Goal: Task Accomplishment & Management: Complete application form

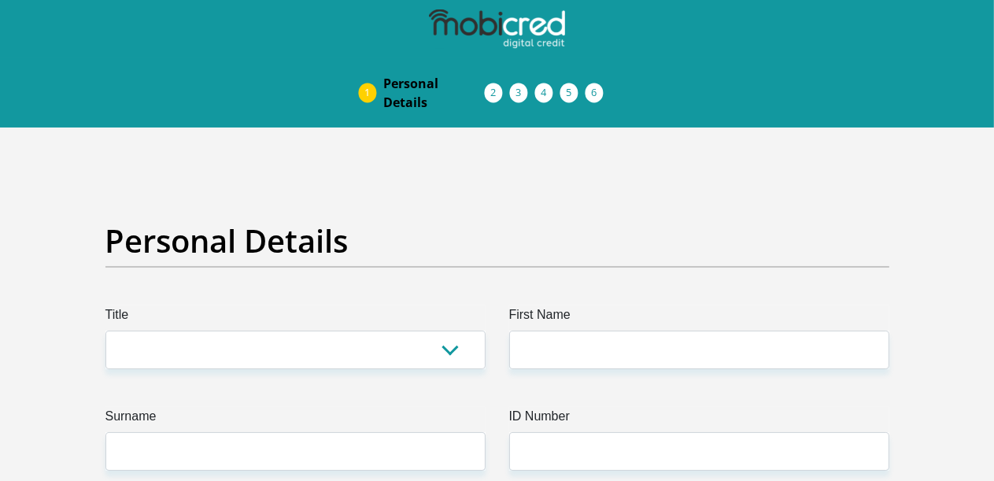
select select "Mr"
click at [105, 331] on select "Mr Ms Mrs Dr [PERSON_NAME]" at bounding box center [295, 350] width 380 height 39
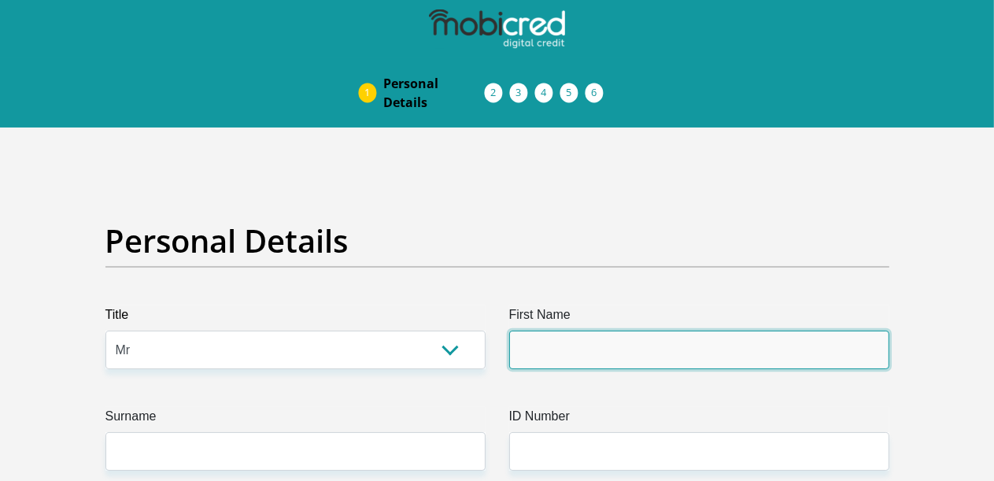
click at [561, 331] on input "First Name" at bounding box center [699, 350] width 380 height 39
type input "Ruan"
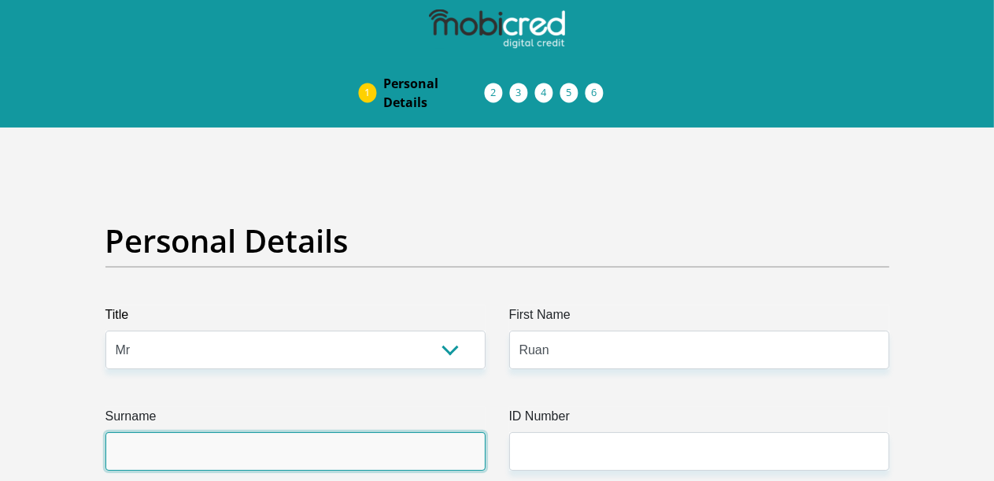
type input "Orffer"
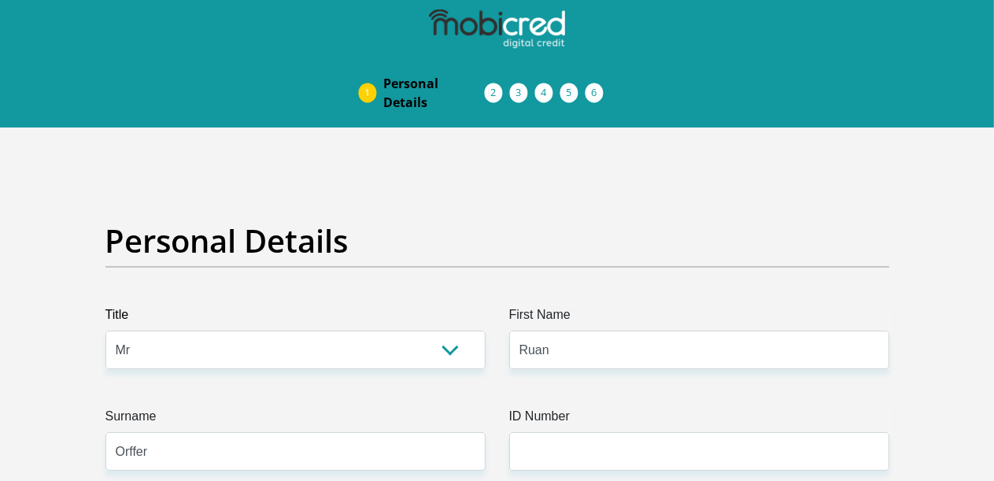
type input "0840899518"
select select "ZAF"
type input "[STREET_ADDRESS]"
type input "[GEOGRAPHIC_DATA], [GEOGRAPHIC_DATA]"
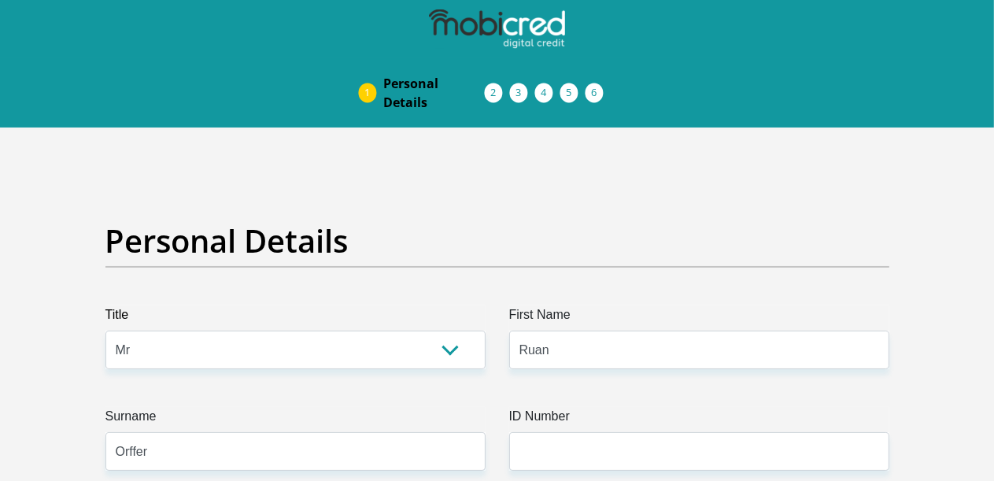
type input "[GEOGRAPHIC_DATA], [GEOGRAPHIC_DATA]"
type input "7560"
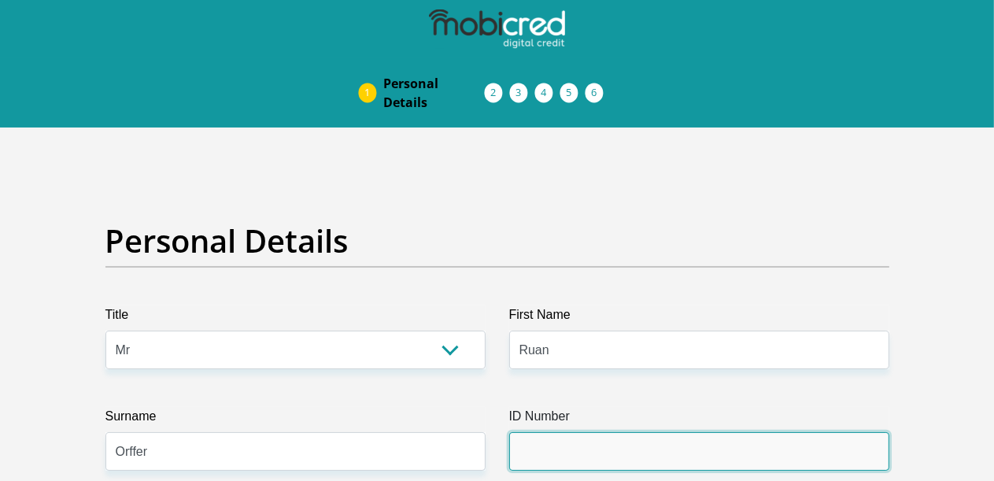
click at [604, 432] on input "ID Number" at bounding box center [699, 451] width 380 height 39
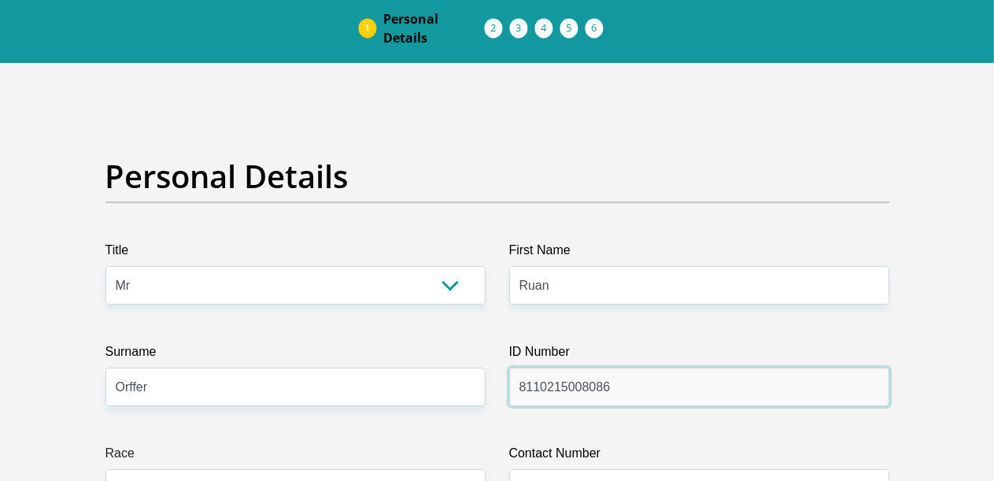
scroll to position [157, 0]
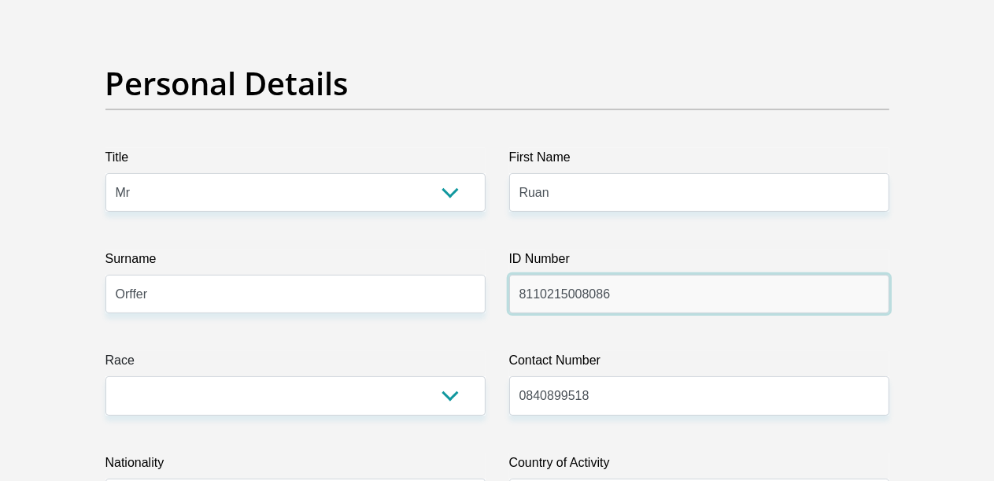
type input "8110215008086"
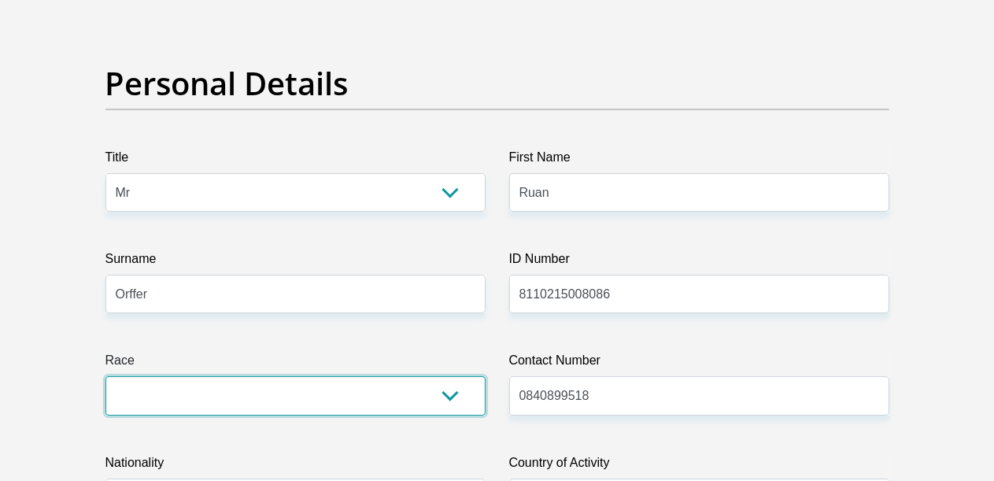
click at [446, 376] on select "Black Coloured Indian White Other" at bounding box center [295, 395] width 380 height 39
select select "4"
click at [105, 376] on select "Black Coloured Indian White Other" at bounding box center [295, 395] width 380 height 39
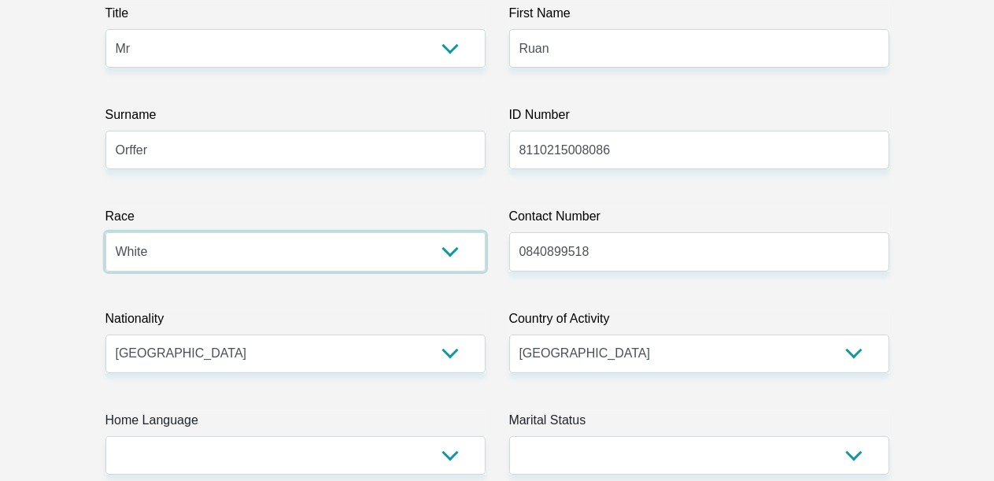
scroll to position [315, 0]
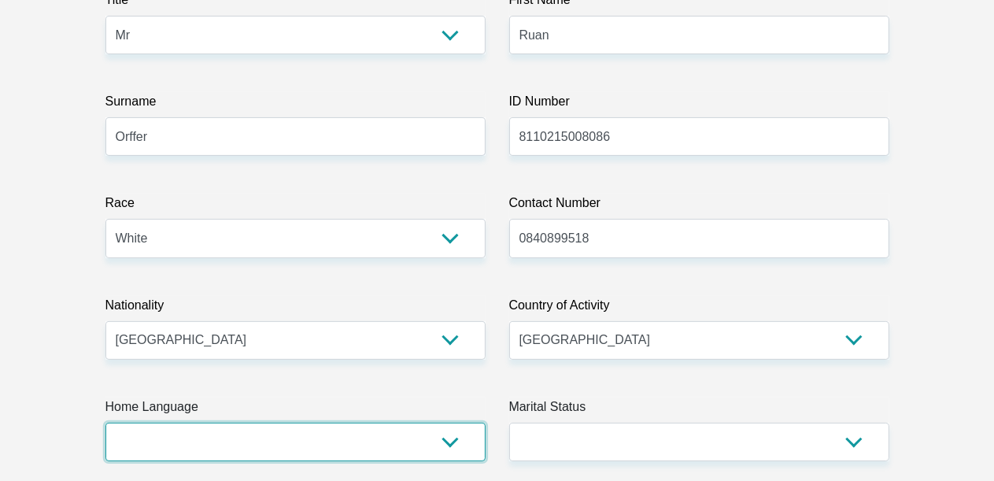
click at [447, 423] on select "Afrikaans English Sepedi South Ndebele Southern Sotho Swati Tsonga Tswana Venda…" at bounding box center [295, 442] width 380 height 39
select select "afr"
click at [105, 423] on select "Afrikaans English Sepedi South Ndebele Southern Sotho Swati Tsonga Tswana Venda…" at bounding box center [295, 442] width 380 height 39
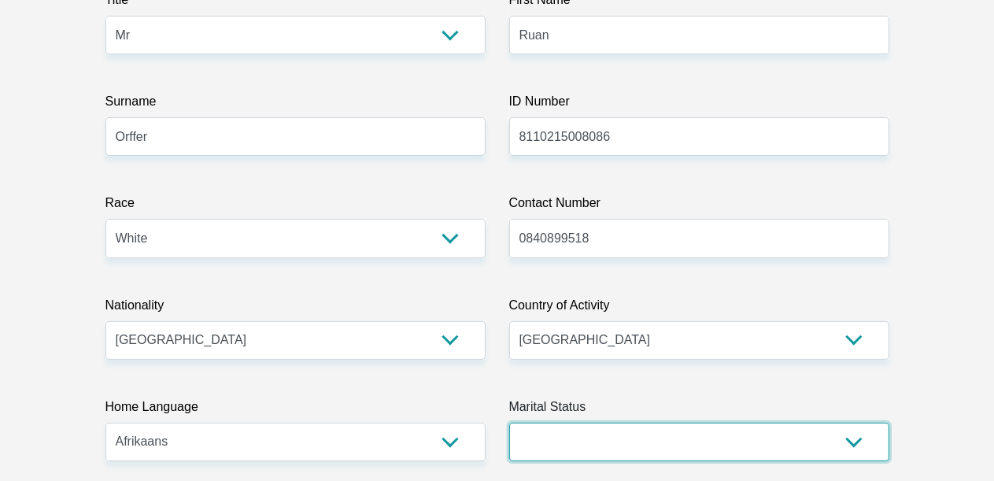
click at [856, 423] on select "Married ANC Single Divorced Widowed Married COP or Customary Law" at bounding box center [699, 442] width 380 height 39
select select "1"
click at [509, 423] on select "Married ANC Single Divorced Widowed Married COP or Customary Law" at bounding box center [699, 442] width 380 height 39
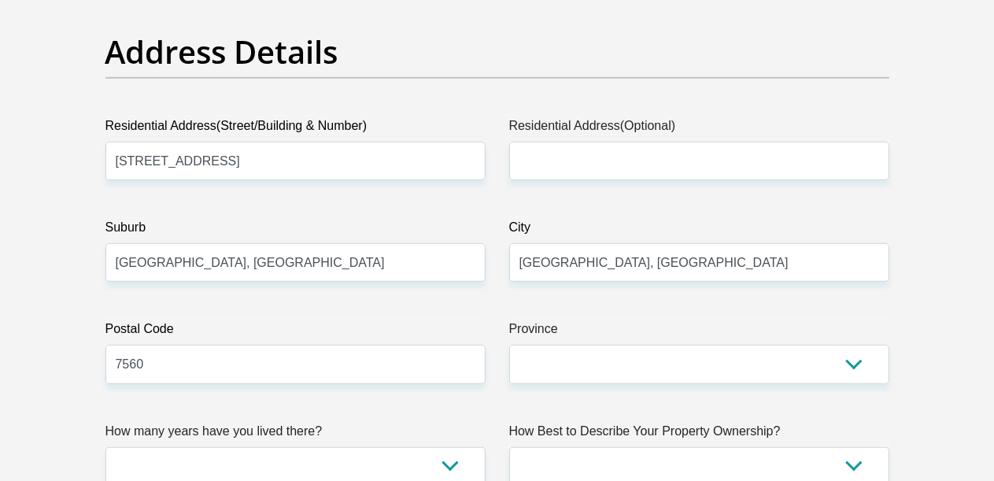
scroll to position [866, 0]
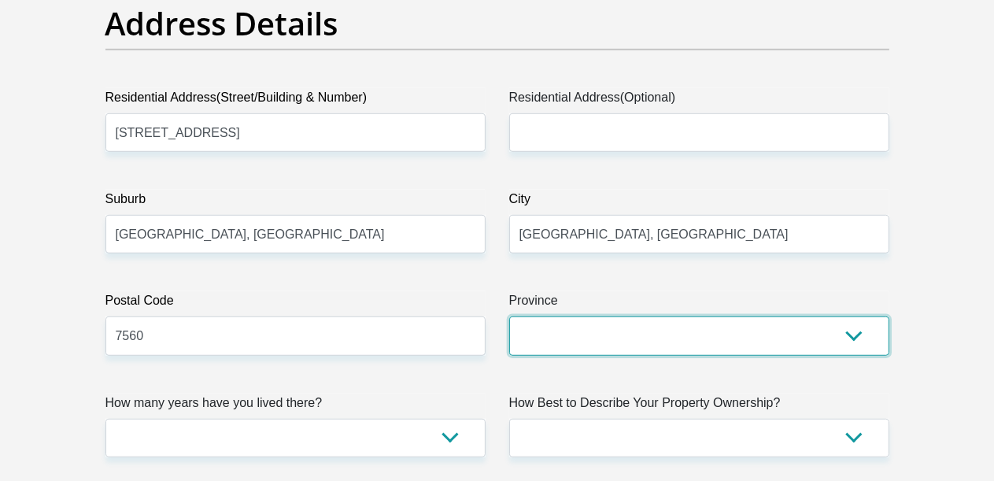
click at [852, 316] on select "Eastern Cape Free State [GEOGRAPHIC_DATA] [GEOGRAPHIC_DATA][DATE] [GEOGRAPHIC_D…" at bounding box center [699, 335] width 380 height 39
select select "Western Cape"
click at [509, 316] on select "Eastern Cape Free State [GEOGRAPHIC_DATA] [GEOGRAPHIC_DATA][DATE] [GEOGRAPHIC_D…" at bounding box center [699, 335] width 380 height 39
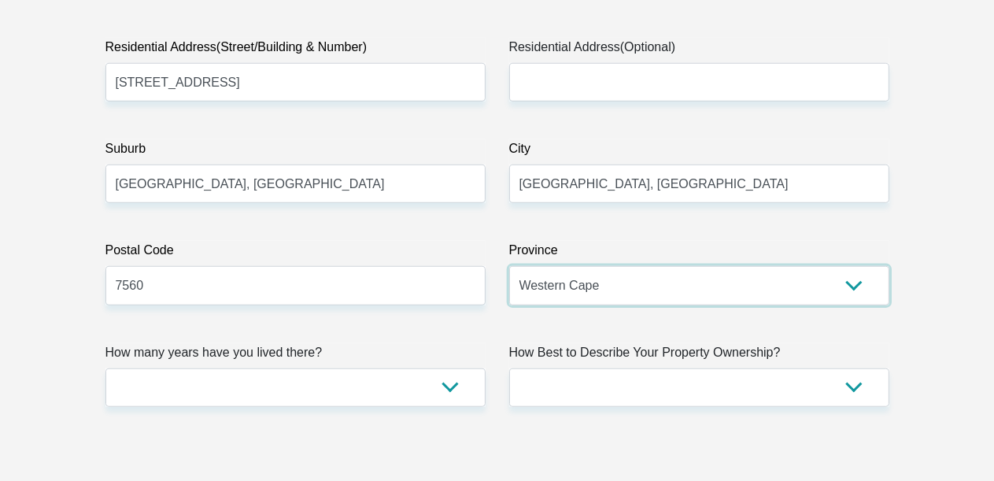
scroll to position [945, 0]
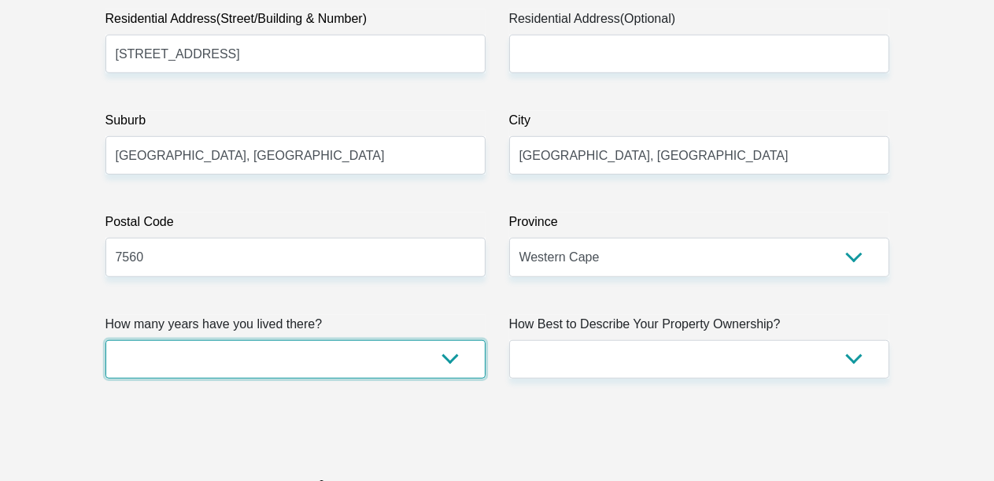
click at [451, 340] on select "less than 1 year 1-3 years 3-5 years 5+ years" at bounding box center [295, 359] width 380 height 39
select select "5"
click at [105, 340] on select "less than 1 year 1-3 years 3-5 years 5+ years" at bounding box center [295, 359] width 380 height 39
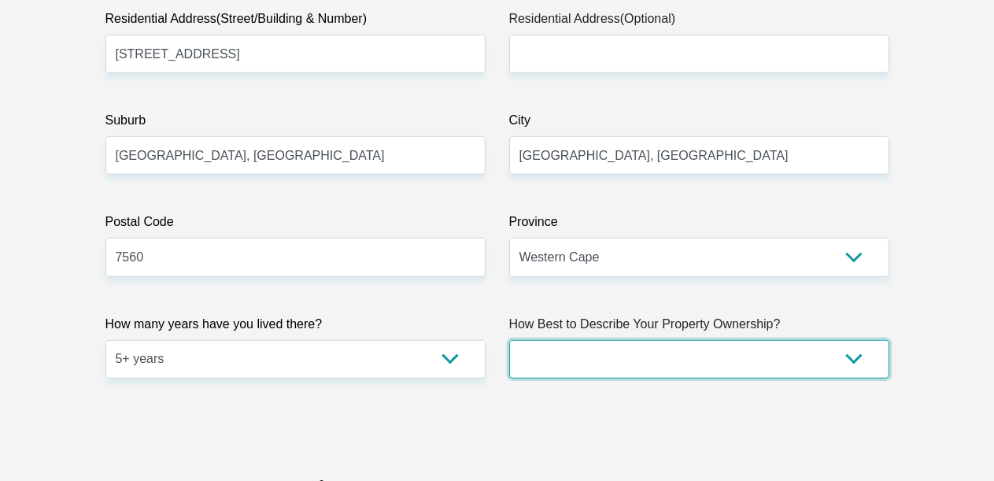
click at [854, 340] on select "Owned Rented Family Owned Company Dwelling" at bounding box center [699, 359] width 380 height 39
select select "Rented"
click at [509, 340] on select "Owned Rented Family Owned Company Dwelling" at bounding box center [699, 359] width 380 height 39
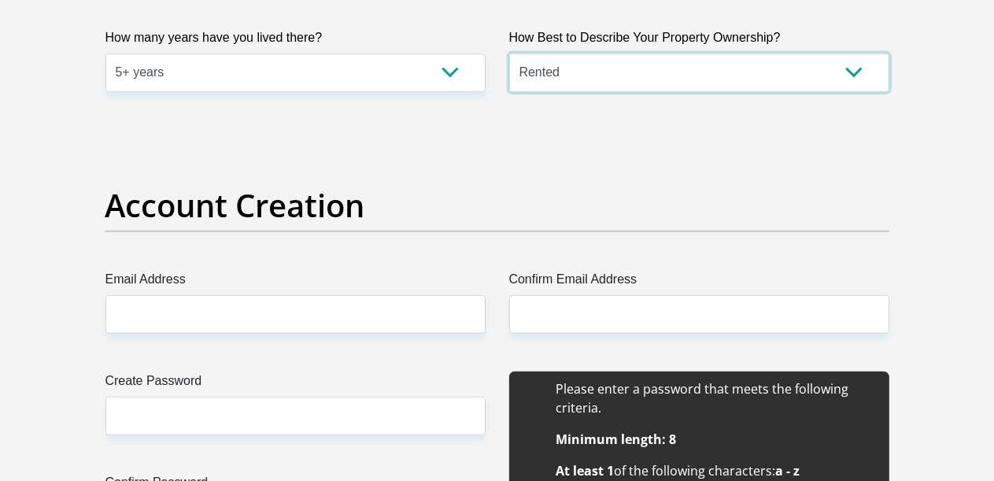
scroll to position [1259, 0]
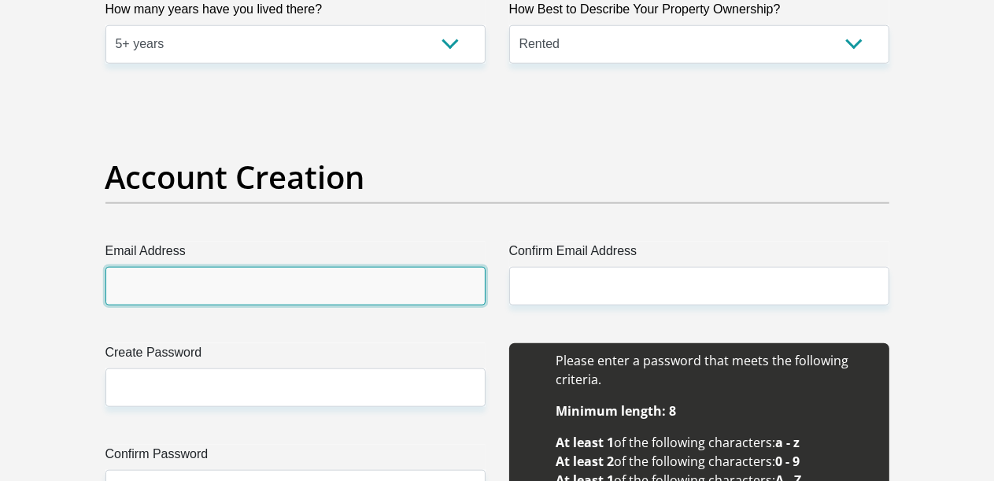
click at [168, 267] on input "Email Address" at bounding box center [295, 286] width 380 height 39
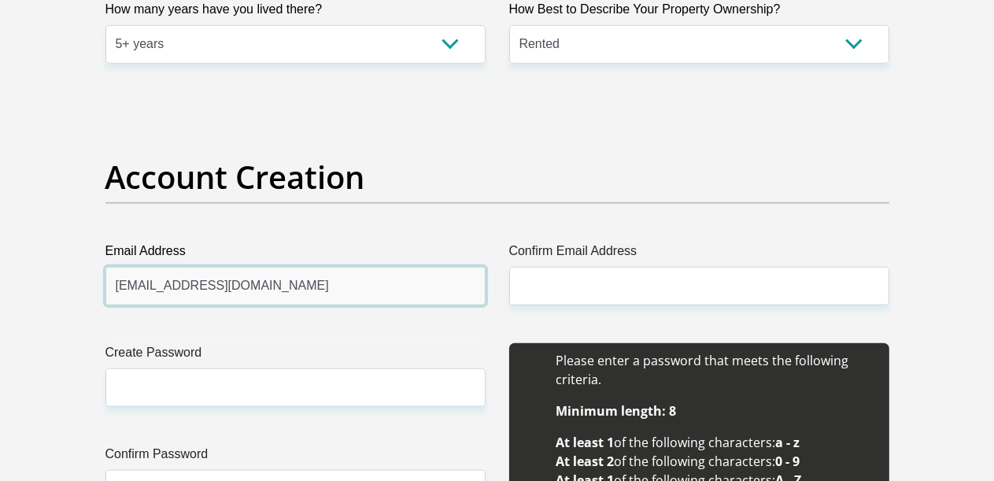
type input "[EMAIL_ADDRESS][DOMAIN_NAME]"
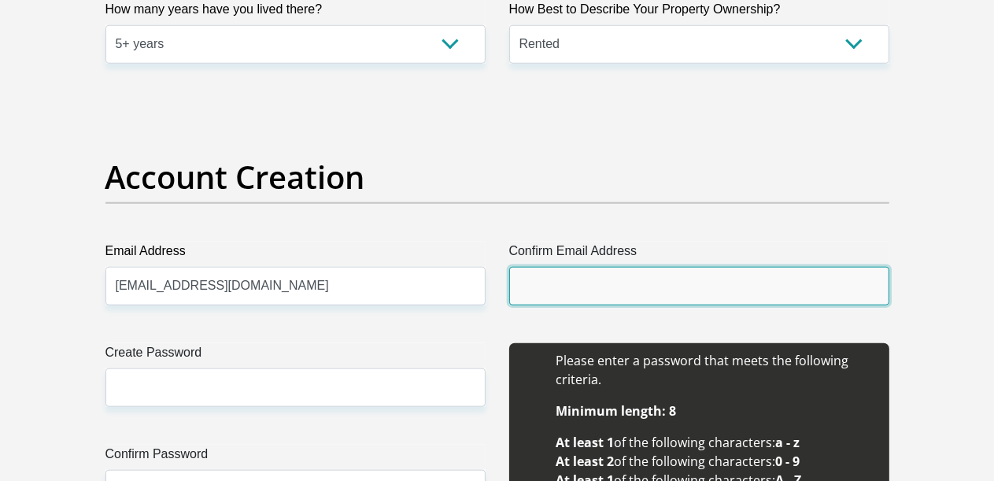
click at [551, 267] on input "Confirm Email Address" at bounding box center [699, 286] width 380 height 39
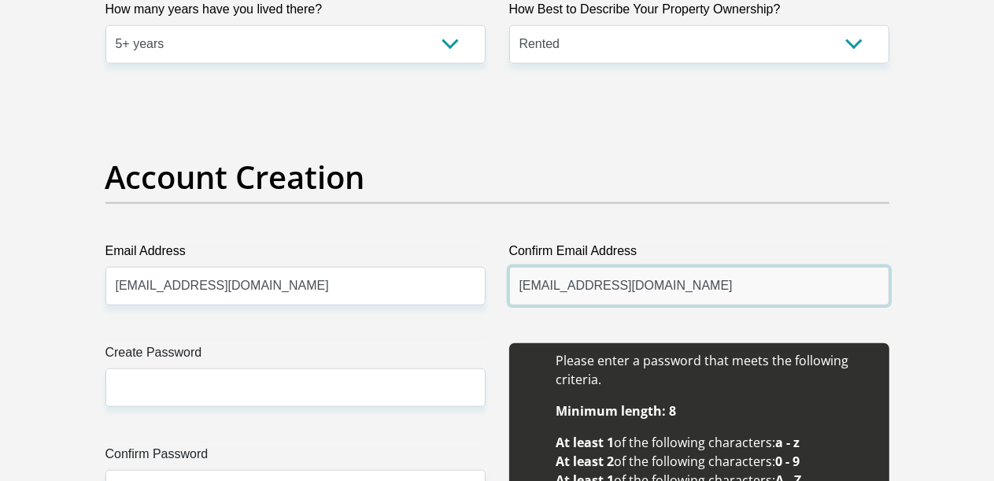
type input "[EMAIL_ADDRESS][DOMAIN_NAME]"
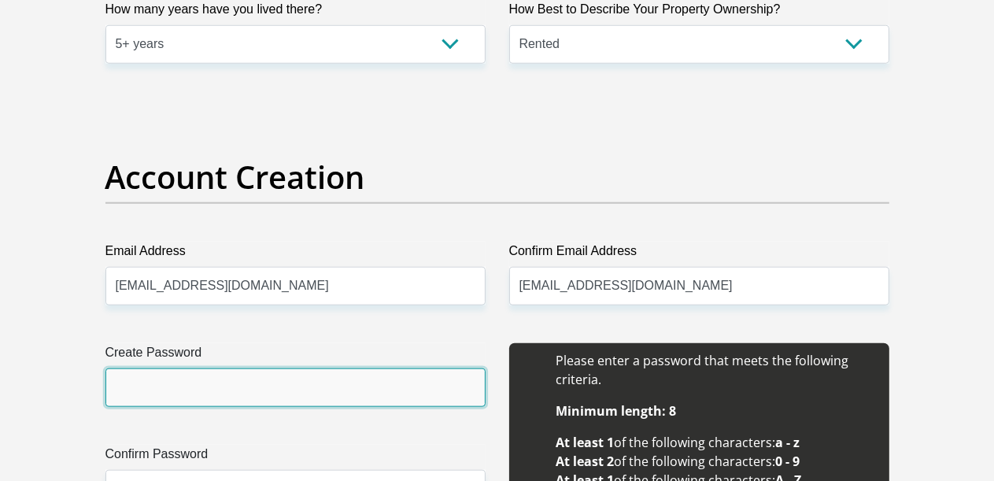
click at [203, 368] on input "Create Password" at bounding box center [295, 387] width 380 height 39
type input "Ruan@1981"
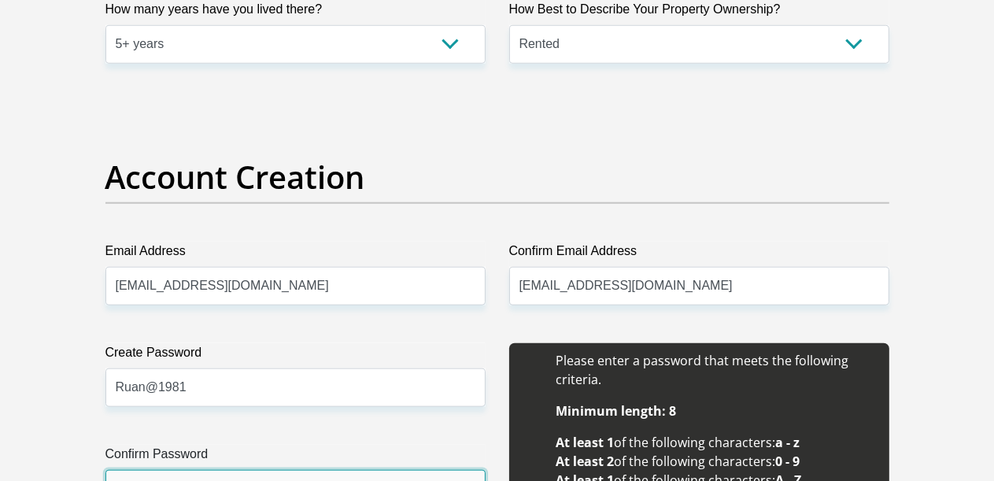
click at [203, 470] on input "Confirm Password" at bounding box center [295, 489] width 380 height 39
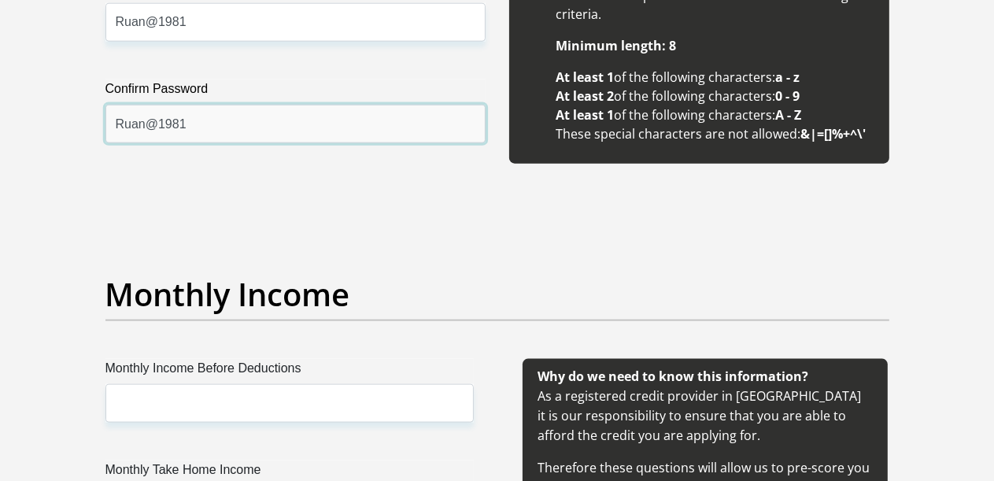
scroll to position [1653, 0]
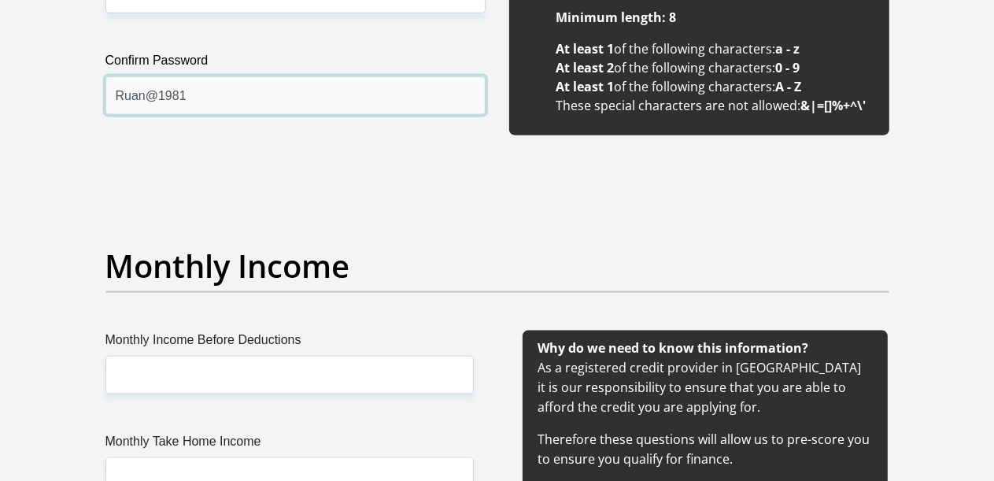
type input "Ruan@1981"
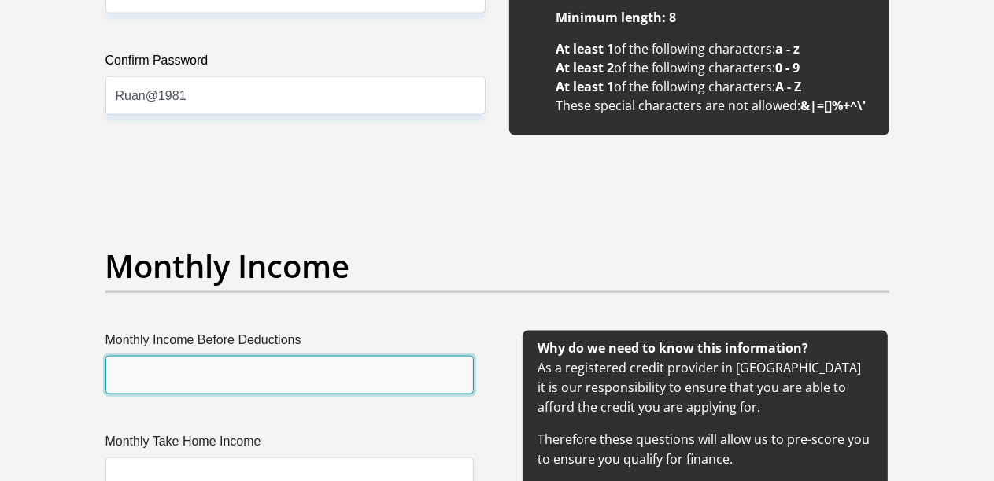
click at [205, 356] on input "Monthly Income Before Deductions" at bounding box center [289, 375] width 368 height 39
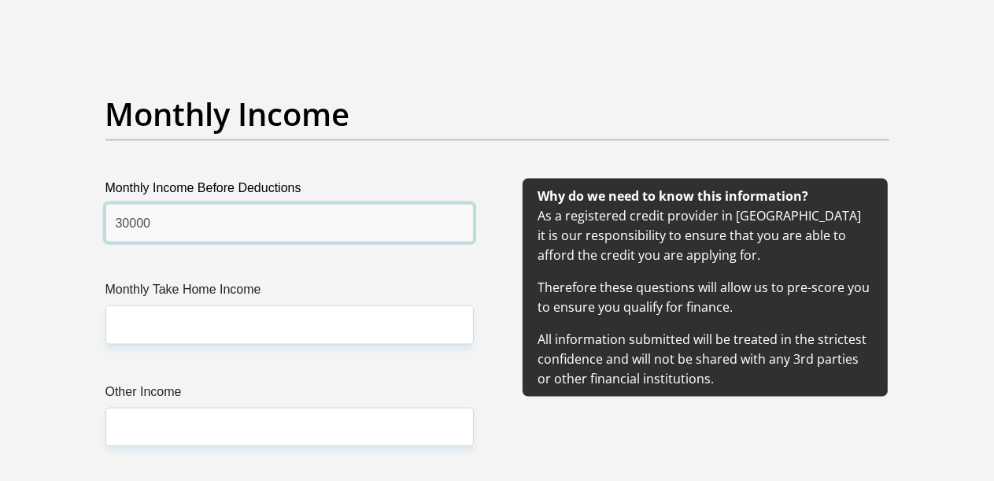
scroll to position [1810, 0]
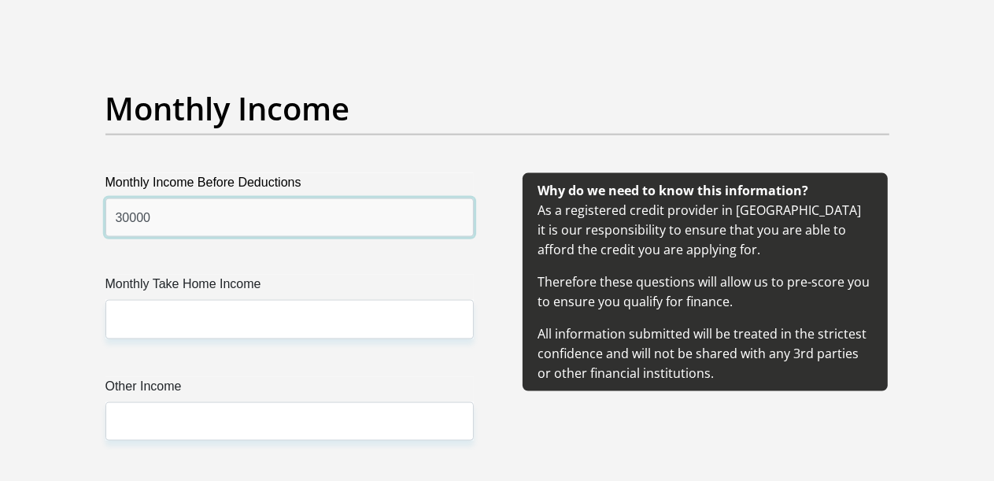
type input "30000"
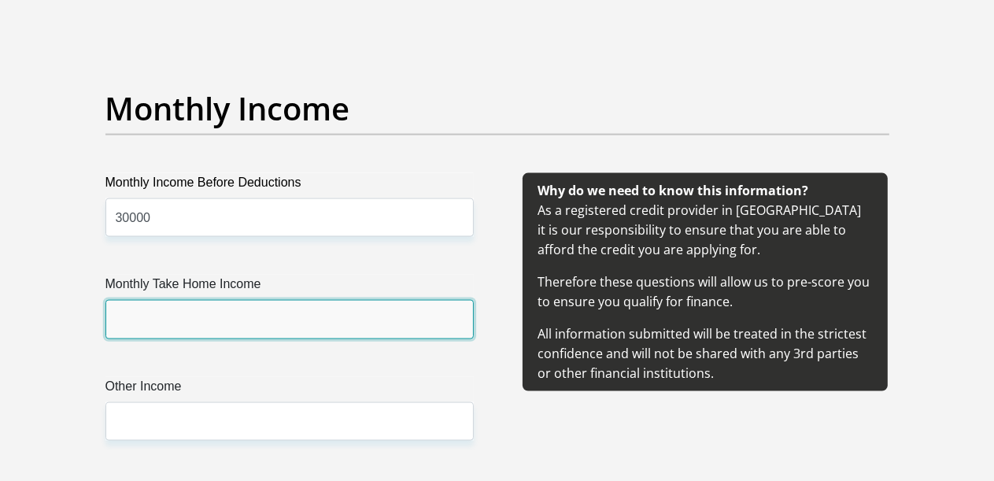
click at [216, 300] on input "Monthly Take Home Income" at bounding box center [289, 319] width 368 height 39
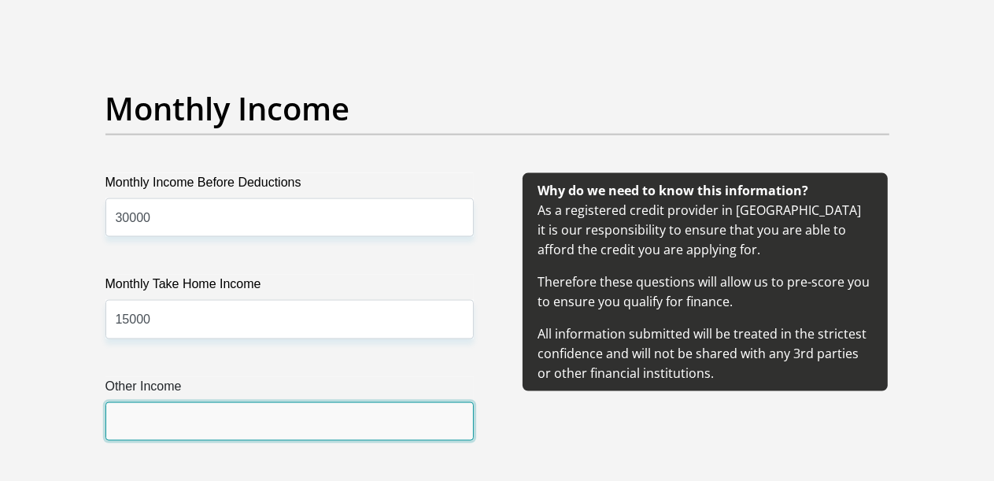
click at [199, 402] on input "Other Income" at bounding box center [289, 421] width 368 height 39
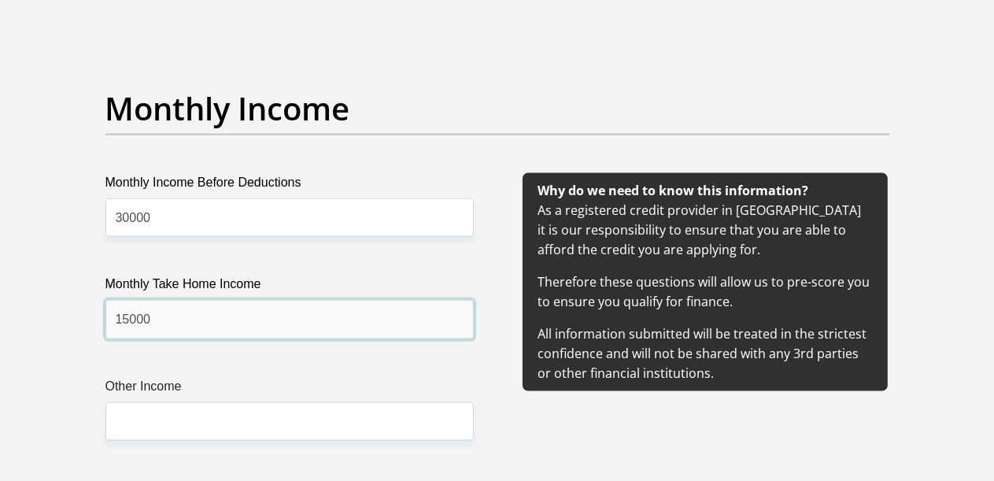
drag, startPoint x: 148, startPoint y: 263, endPoint x: 61, endPoint y: 263, distance: 86.6
type input "25000"
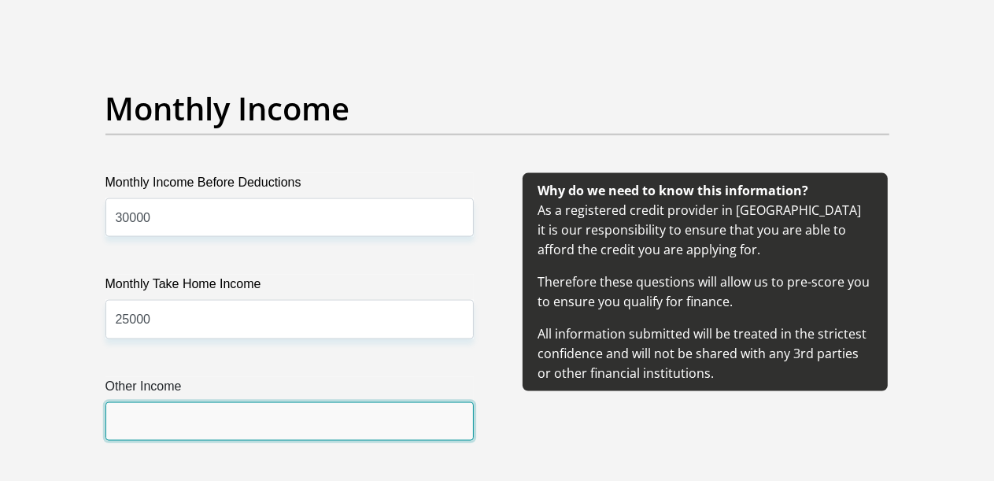
click at [153, 402] on input "Other Income" at bounding box center [289, 421] width 368 height 39
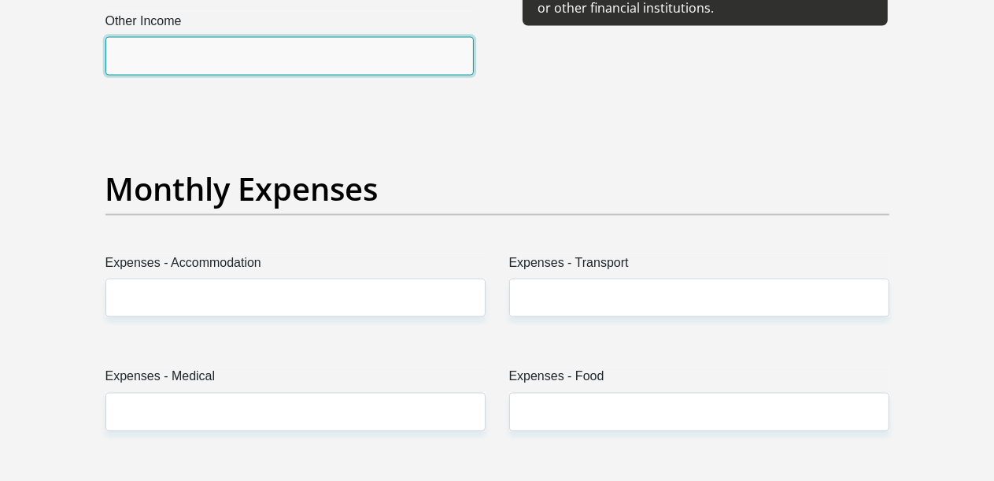
scroll to position [2204, 0]
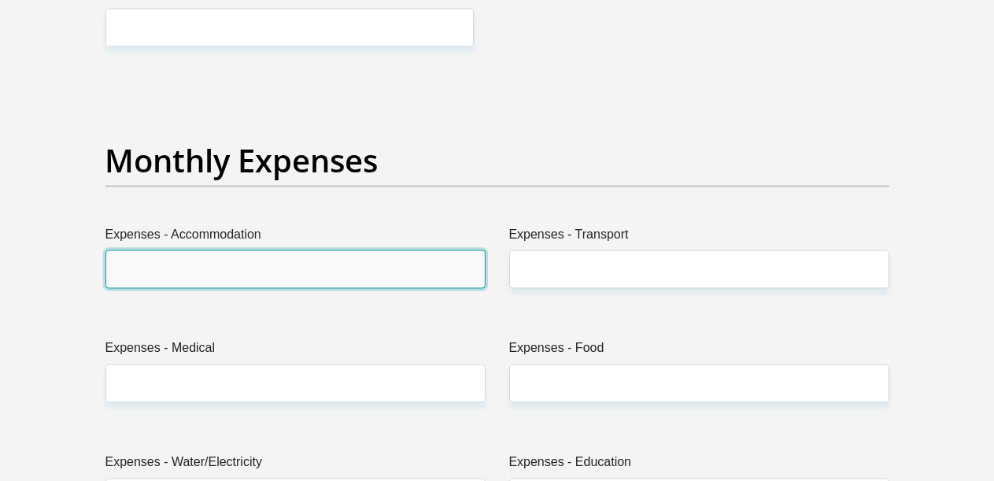
click at [253, 250] on input "Expenses - Accommodation" at bounding box center [295, 269] width 380 height 39
type input "3500"
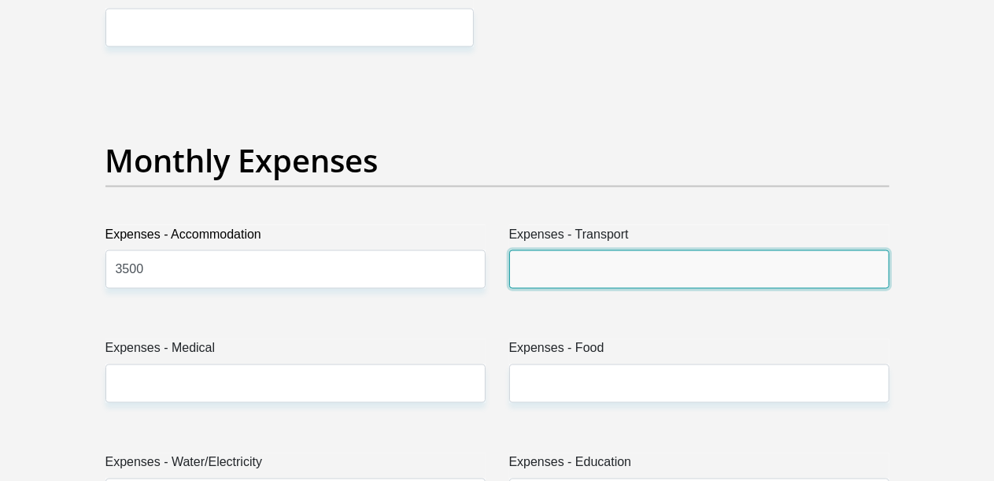
click at [581, 250] on input "Expenses - Transport" at bounding box center [699, 269] width 380 height 39
type input "2"
type input "2000"
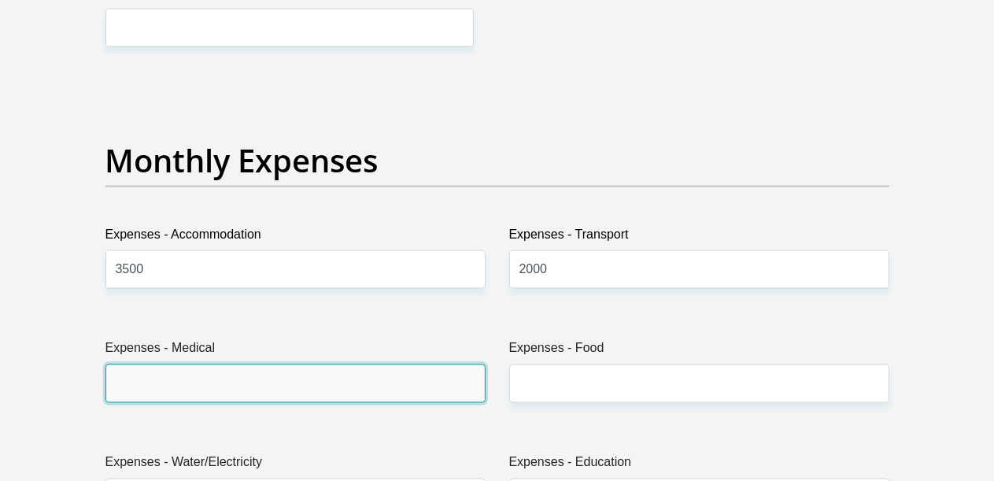
click at [173, 364] on input "Expenses - Medical" at bounding box center [295, 383] width 380 height 39
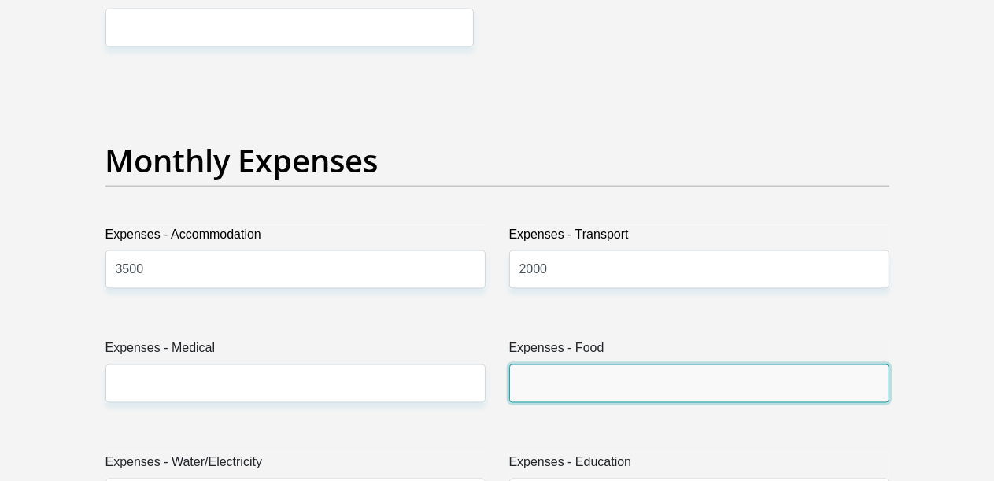
click at [644, 364] on input "Expenses - Food" at bounding box center [699, 383] width 380 height 39
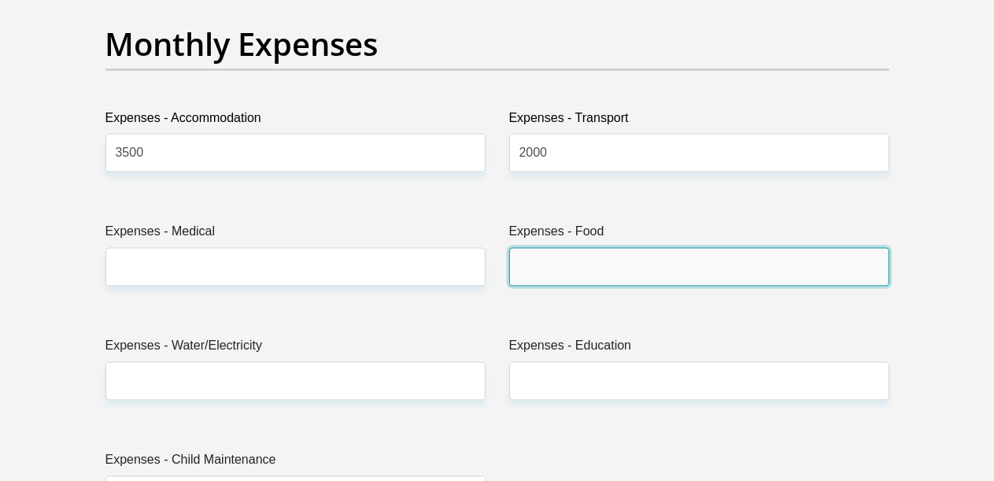
scroll to position [2361, 0]
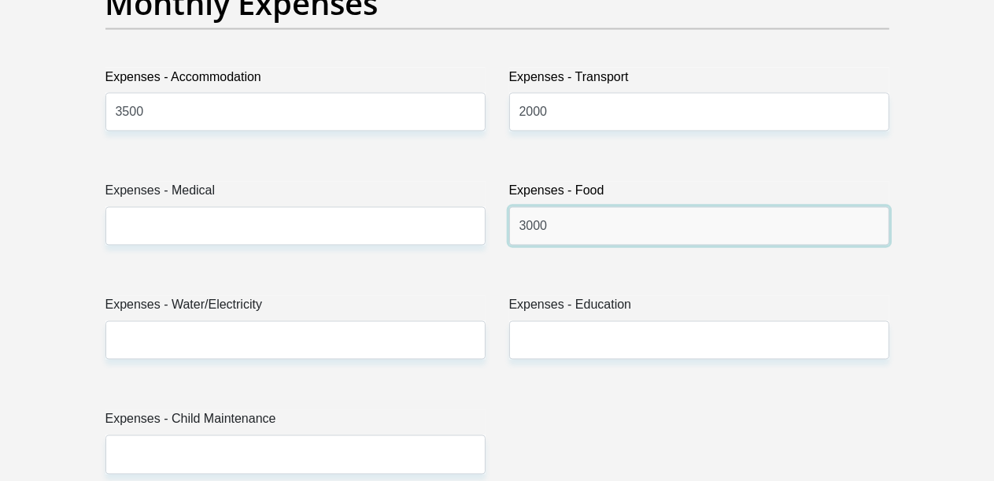
type input "3000"
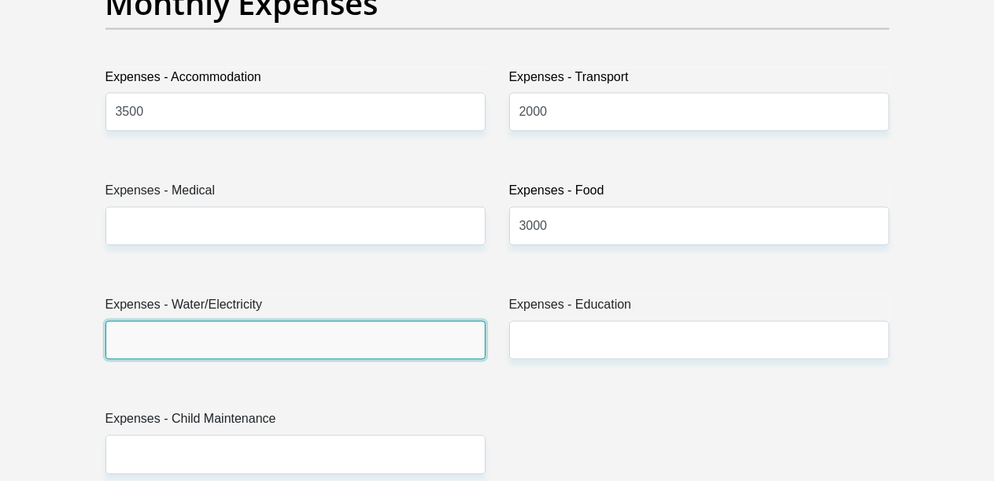
click at [192, 321] on input "Expenses - Water/Electricity" at bounding box center [295, 340] width 380 height 39
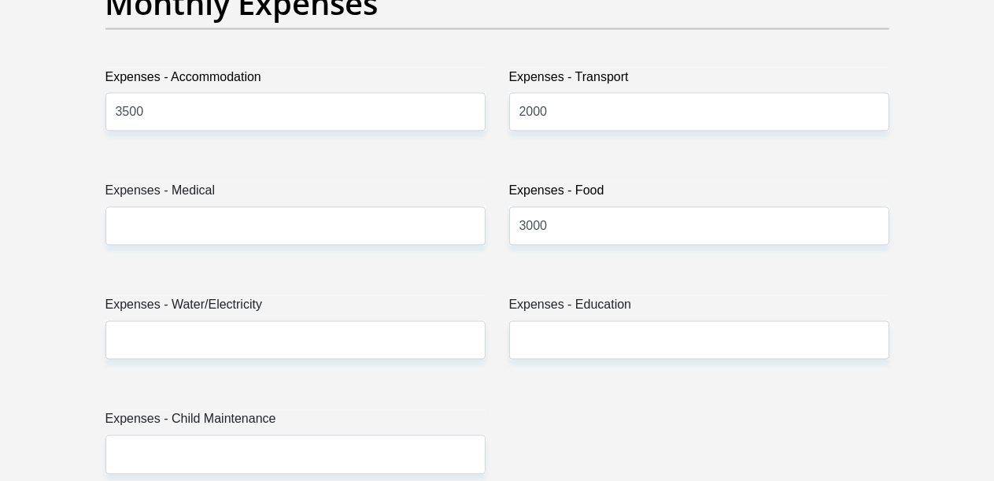
type input "Ruan"
type input "Orffer"
type input "0840899518"
type input "2500"
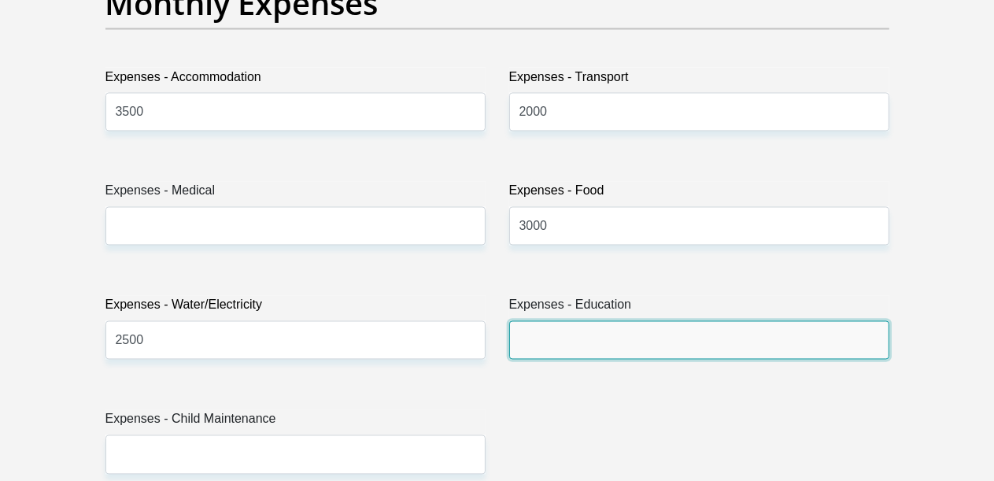
click at [573, 321] on input "Expenses - Education" at bounding box center [699, 340] width 380 height 39
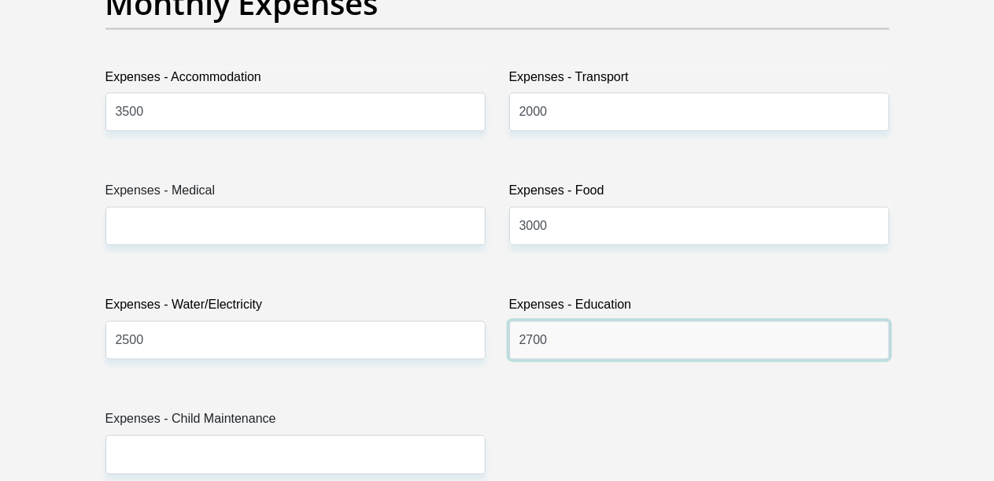
type input "2700"
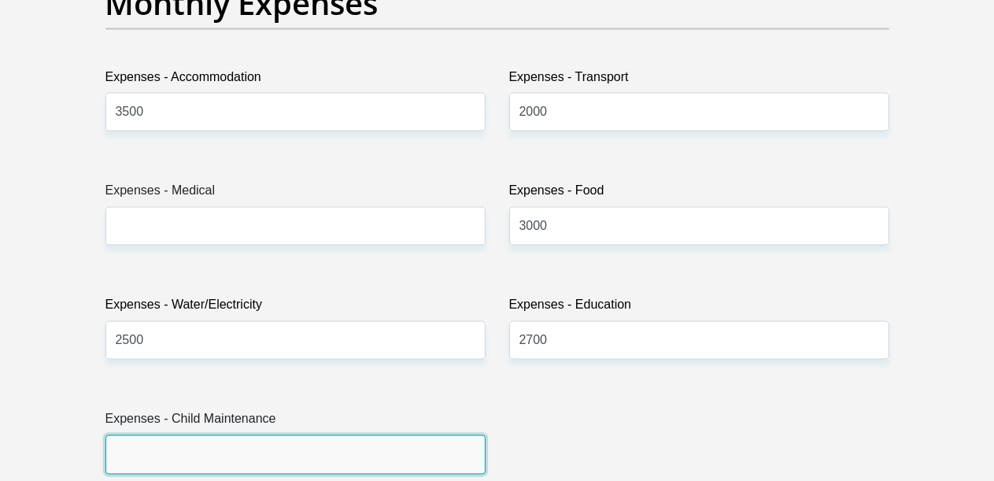
click at [164, 435] on input "Expenses - Child Maintenance" at bounding box center [295, 454] width 380 height 39
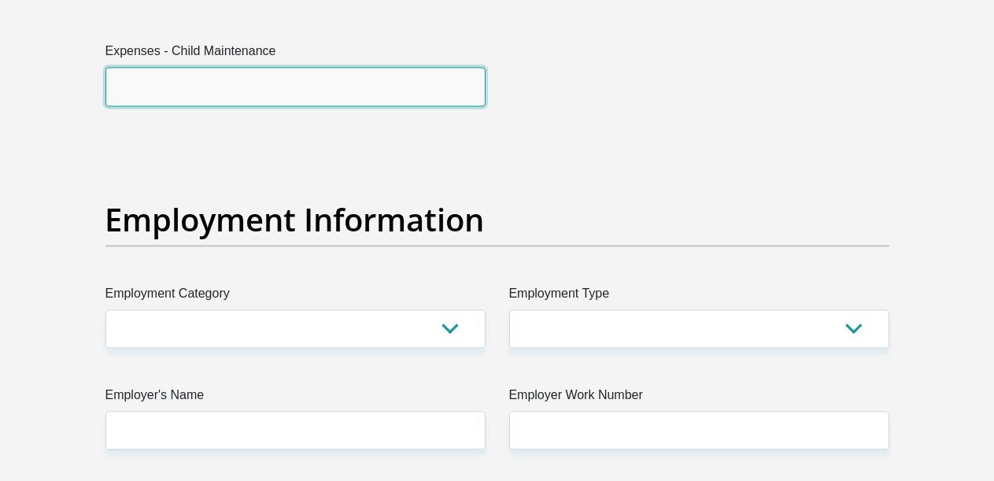
scroll to position [2755, 0]
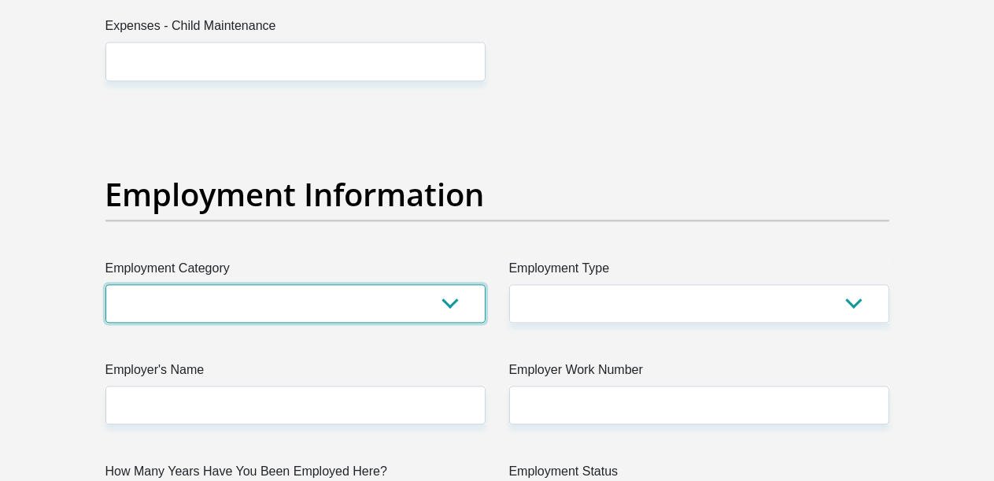
click at [448, 284] on select "AGRICULTURE ALCOHOL & TOBACCO CONSTRUCTION MATERIALS METALLURGY EQUIPMENT FOR R…" at bounding box center [295, 303] width 380 height 39
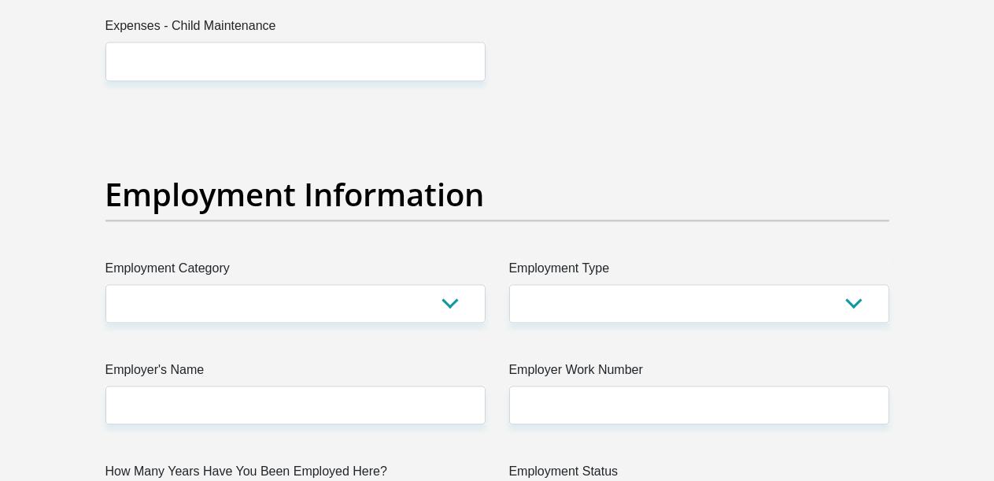
click at [419, 294] on div "Title Mr Ms Mrs Dr [PERSON_NAME] First Name [PERSON_NAME] Surname [PERSON_NAME]…" at bounding box center [498, 112] width 808 height 5122
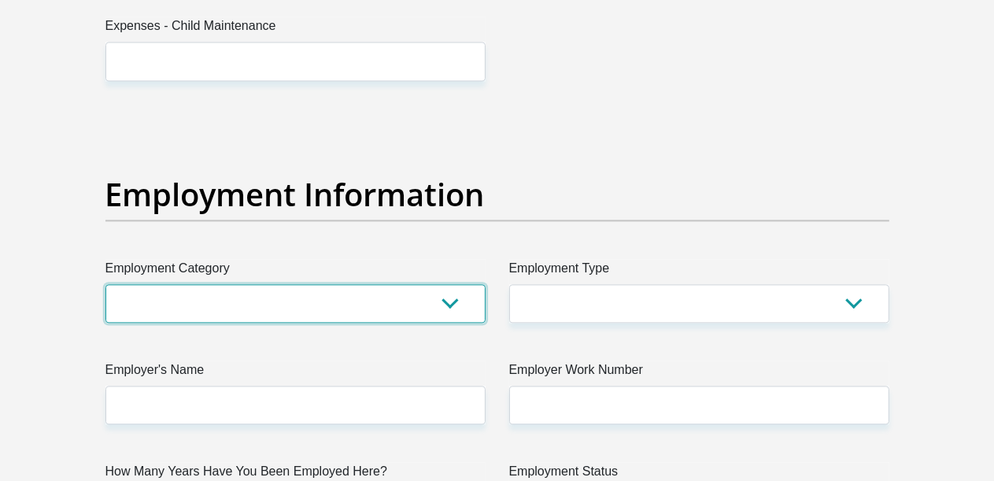
click at [447, 284] on select "AGRICULTURE ALCOHOL & TOBACCO CONSTRUCTION MATERIALS METALLURGY EQUIPMENT FOR R…" at bounding box center [295, 303] width 380 height 39
select select "6"
click at [105, 284] on select "AGRICULTURE ALCOHOL & TOBACCO CONSTRUCTION MATERIALS METALLURGY EQUIPMENT FOR R…" at bounding box center [295, 303] width 380 height 39
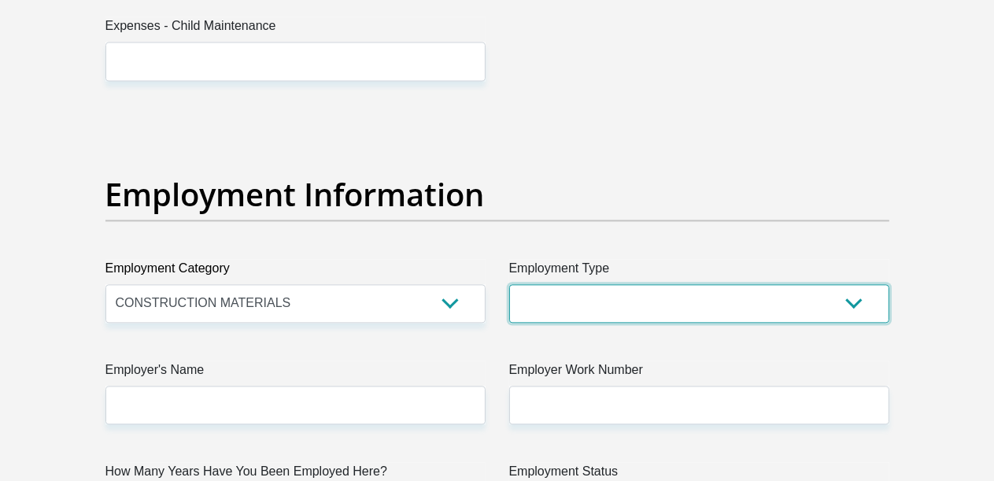
click at [851, 284] on select "College/Lecturer Craft Seller Creative Driver Executive Farmer Forces - Non Com…" at bounding box center [699, 303] width 380 height 39
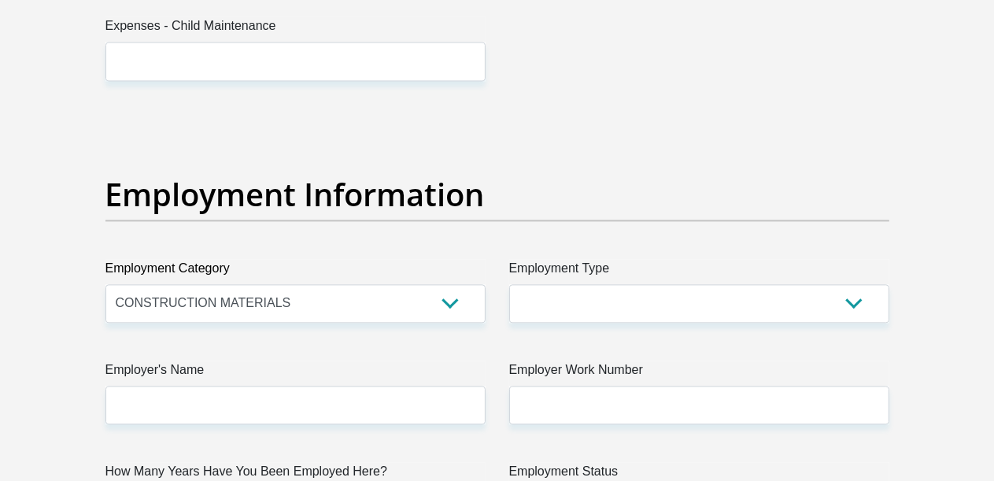
click at [926, 250] on div "Personal Details Title Mr Ms Mrs Dr [PERSON_NAME] First Name [PERSON_NAME] Surn…" at bounding box center [497, 116] width 897 height 5374
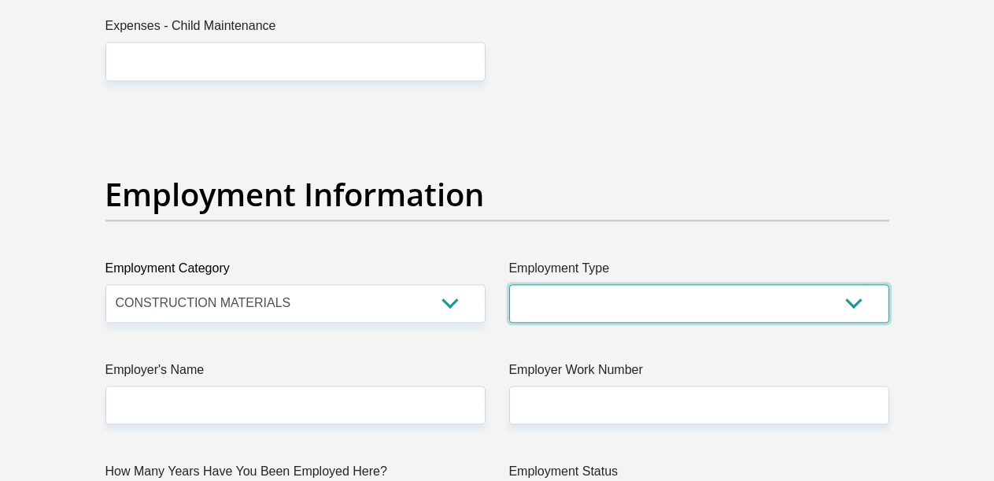
click at [860, 284] on select "College/Lecturer Craft Seller Creative Driver Executive Farmer Forces - Non Com…" at bounding box center [699, 303] width 380 height 39
select select "Self-Employed"
click at [509, 284] on select "College/Lecturer Craft Seller Creative Driver Executive Farmer Forces - Non Com…" at bounding box center [699, 303] width 380 height 39
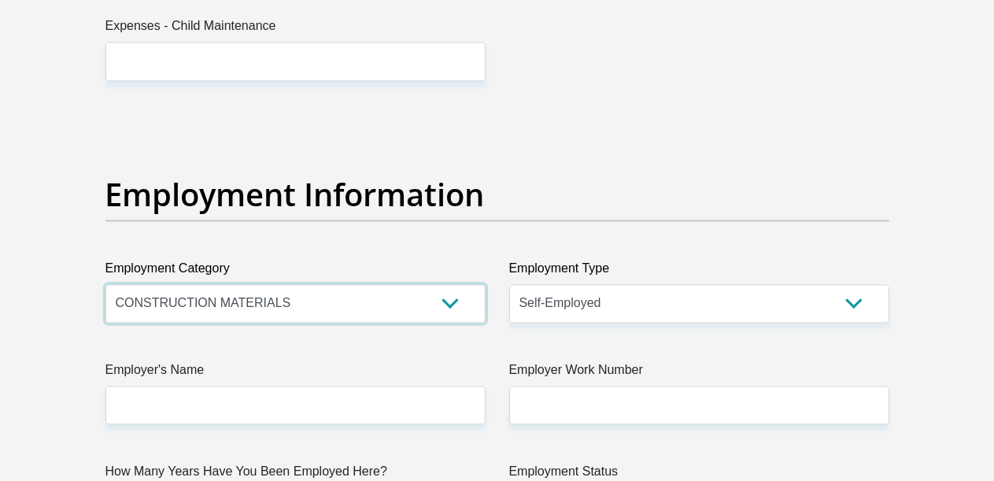
click at [453, 284] on select "AGRICULTURE ALCOHOL & TOBACCO CONSTRUCTION MATERIALS METALLURGY EQUIPMENT FOR R…" at bounding box center [295, 303] width 380 height 39
click at [105, 284] on select "AGRICULTURE ALCOHOL & TOBACCO CONSTRUCTION MATERIALS METALLURGY EQUIPMENT FOR R…" at bounding box center [295, 303] width 380 height 39
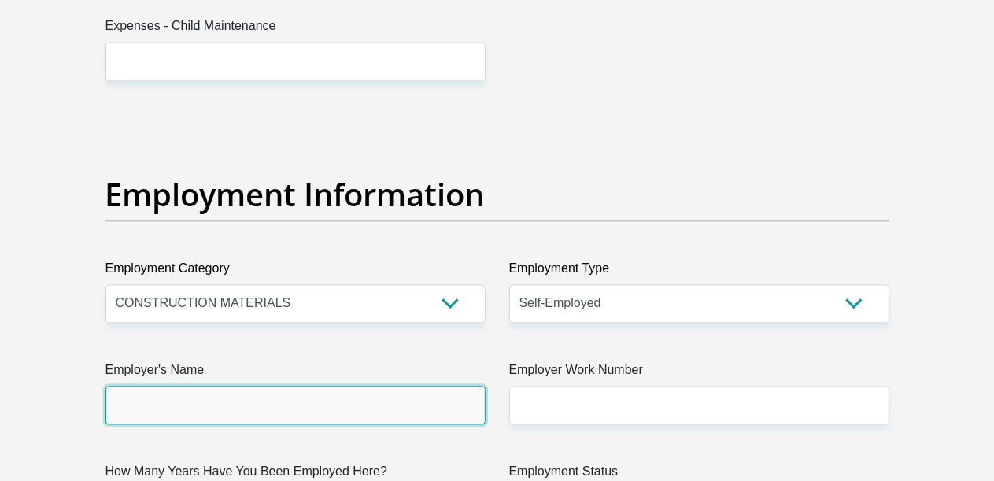
click at [327, 386] on input "Employer's Name" at bounding box center [295, 405] width 380 height 39
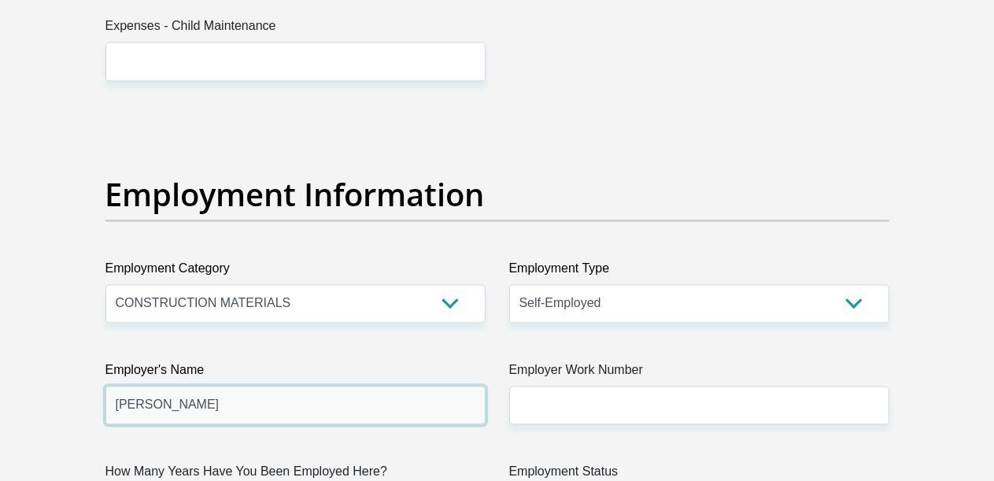
click at [146, 386] on input "[PERSON_NAME]" at bounding box center [295, 405] width 380 height 39
type input "Ruan"
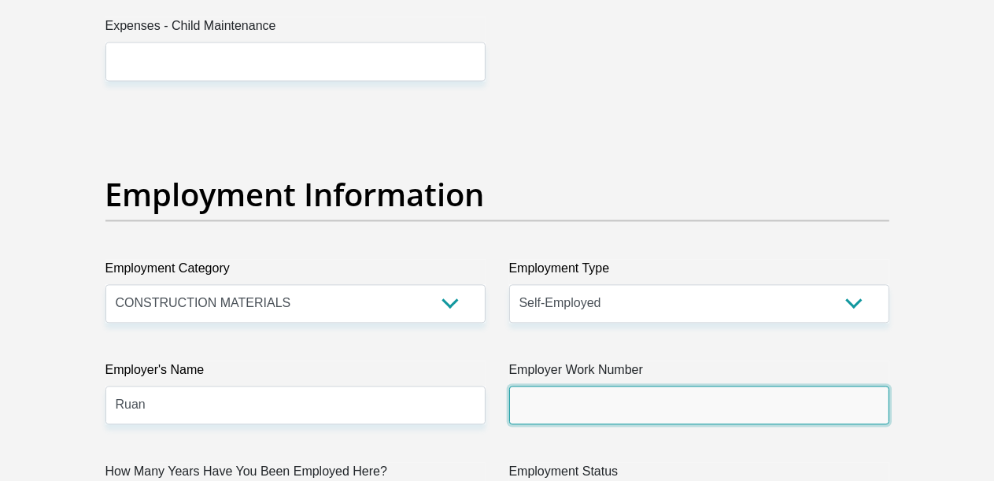
click at [564, 386] on input "Employer Work Number" at bounding box center [699, 405] width 380 height 39
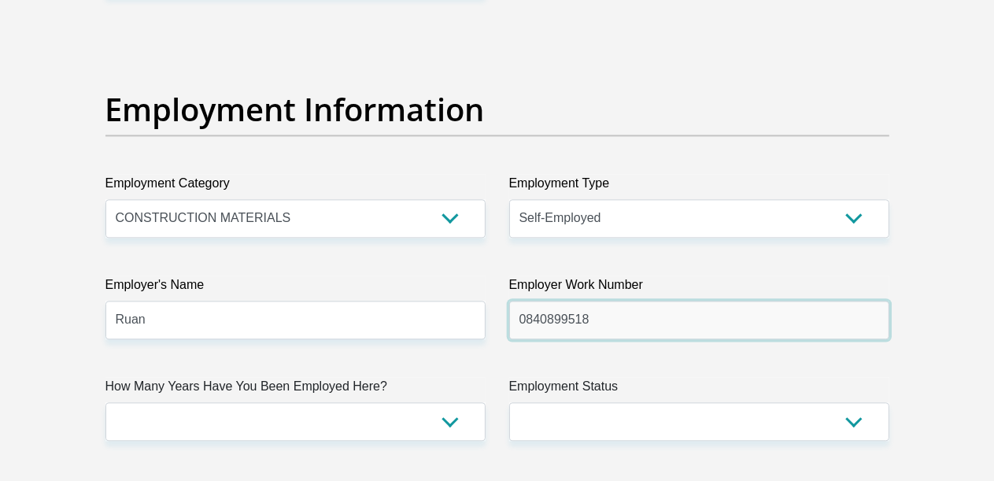
scroll to position [2912, 0]
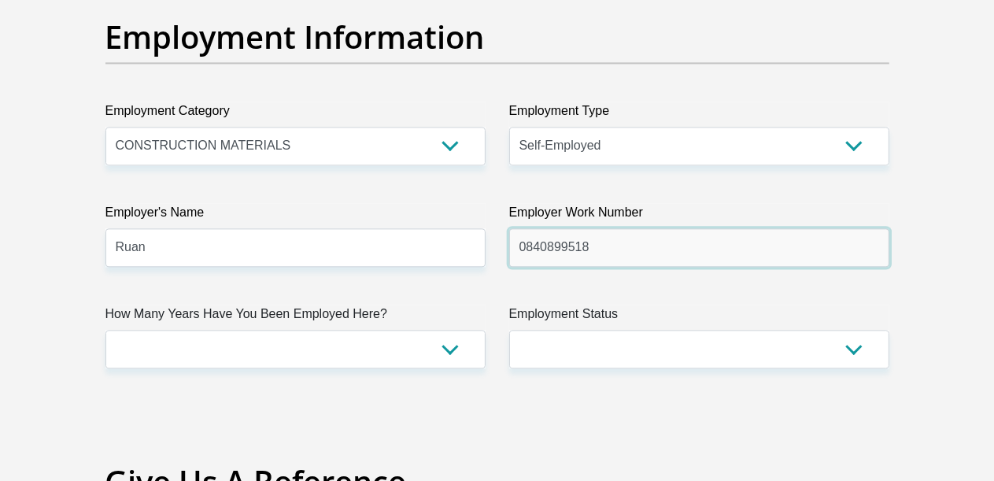
type input "0840899518"
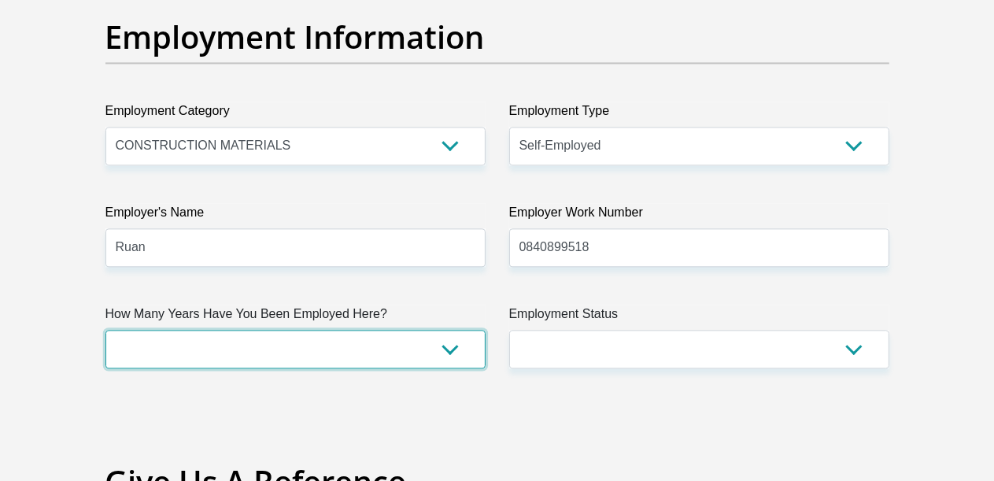
click at [445, 330] on select "less than 1 year 1-3 years 3-5 years 5+ years" at bounding box center [295, 349] width 380 height 39
select select "60"
click at [105, 330] on select "less than 1 year 1-3 years 3-5 years 5+ years" at bounding box center [295, 349] width 380 height 39
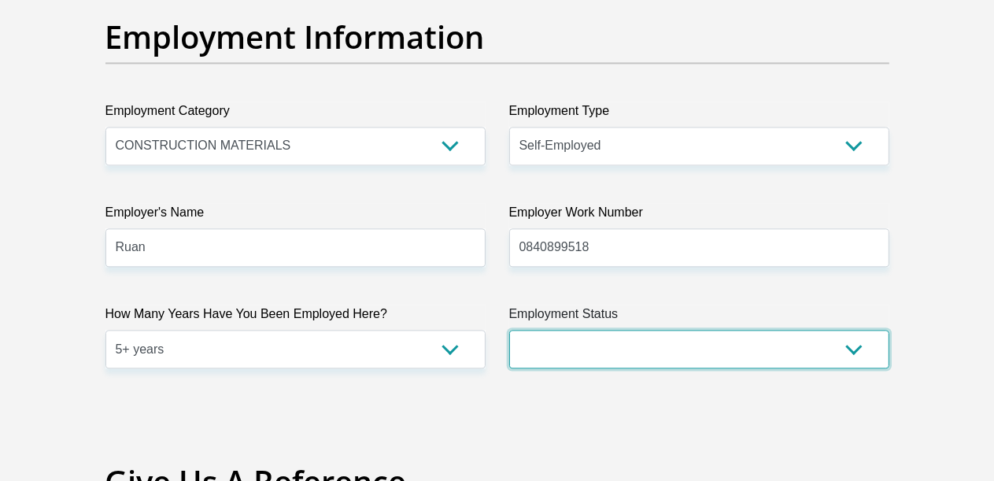
click at [851, 330] on select "Permanent/Full-time Part-time/Casual [DEMOGRAPHIC_DATA] Worker Self-Employed Ho…" at bounding box center [699, 349] width 380 height 39
select select "4"
click at [509, 330] on select "Permanent/Full-time Part-time/Casual [DEMOGRAPHIC_DATA] Worker Self-Employed Ho…" at bounding box center [699, 349] width 380 height 39
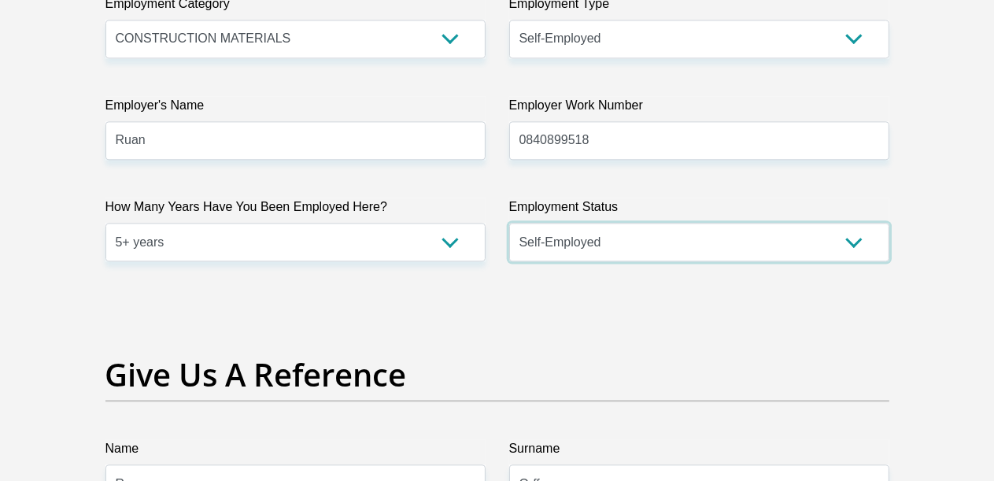
scroll to position [2519, 0]
